Goal: Task Accomplishment & Management: Manage account settings

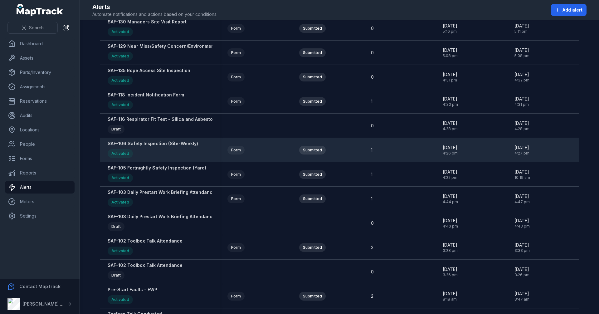
scroll to position [218, 0]
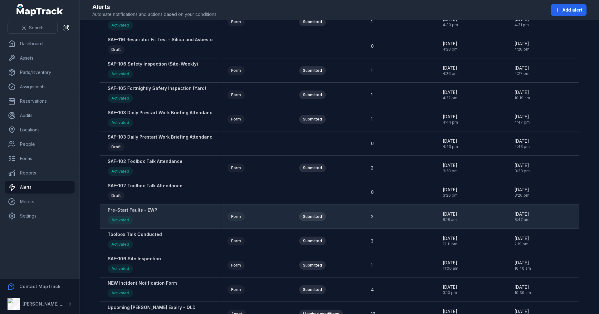
click at [134, 209] on strong "Pre-Start Faults - EWP" at bounding box center [133, 210] width 50 height 6
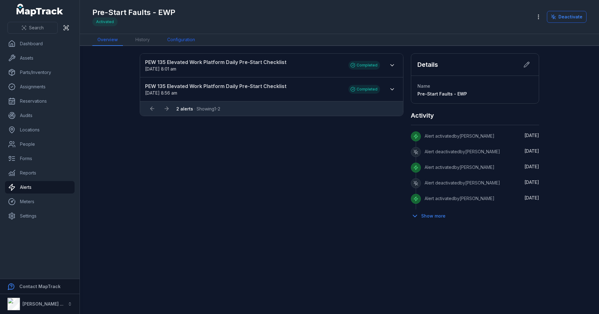
click at [194, 37] on link "Configuration" at bounding box center [181, 40] width 38 height 12
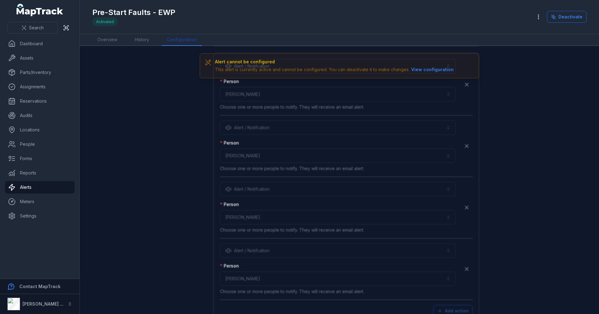
scroll to position [1754, 0]
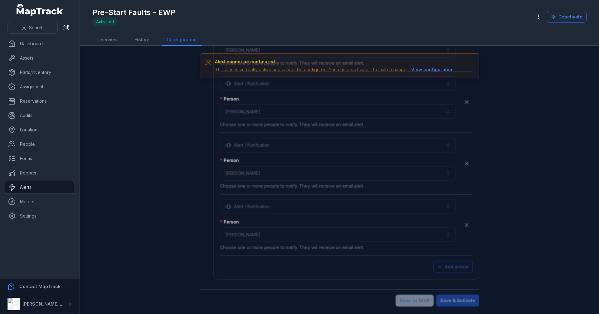
click at [27, 187] on link "Alerts" at bounding box center [40, 187] width 70 height 12
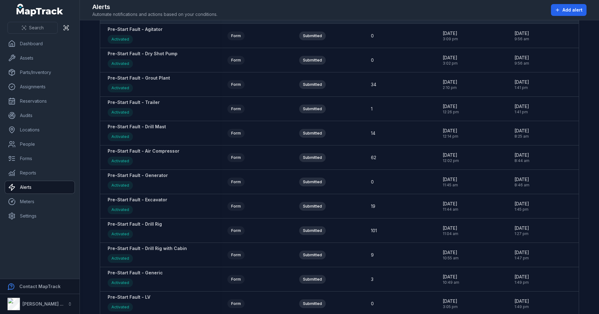
scroll to position [780, 0]
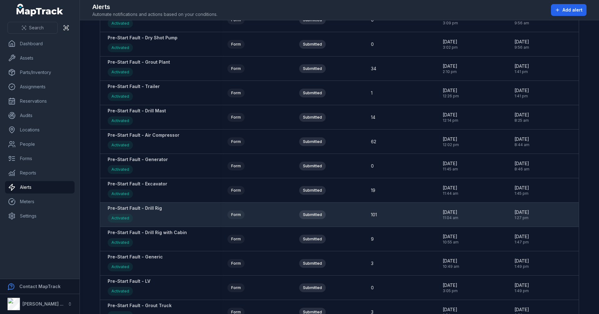
click at [145, 207] on strong "Pre-Start Fault - Drill Rig" at bounding box center [135, 208] width 54 height 6
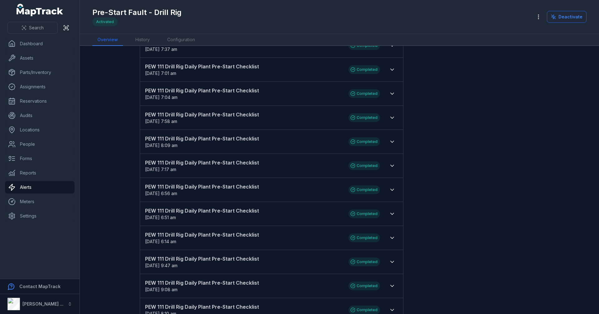
scroll to position [963, 0]
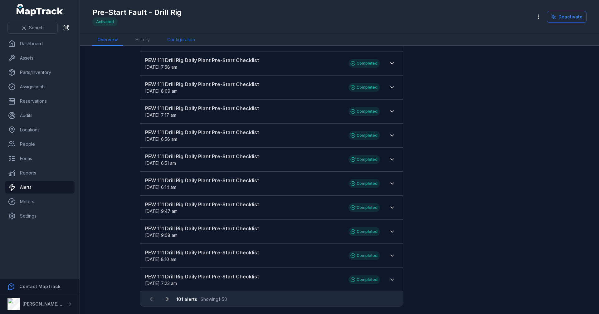
click at [175, 36] on link "Configuration" at bounding box center [181, 40] width 38 height 12
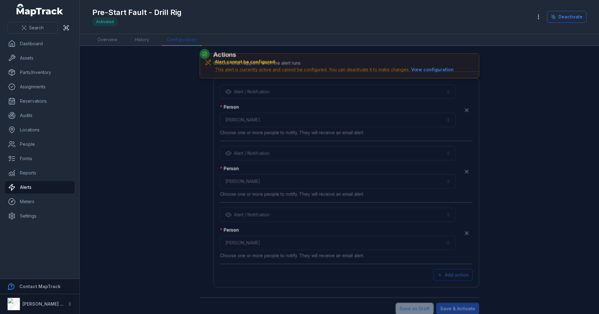
scroll to position [1749, 0]
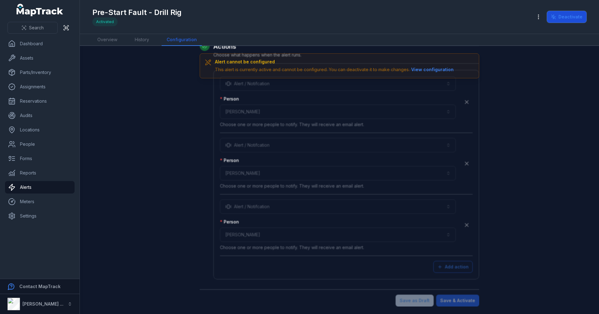
click at [553, 18] on icon at bounding box center [553, 16] width 5 height 5
